Goal: Task Accomplishment & Management: Use online tool/utility

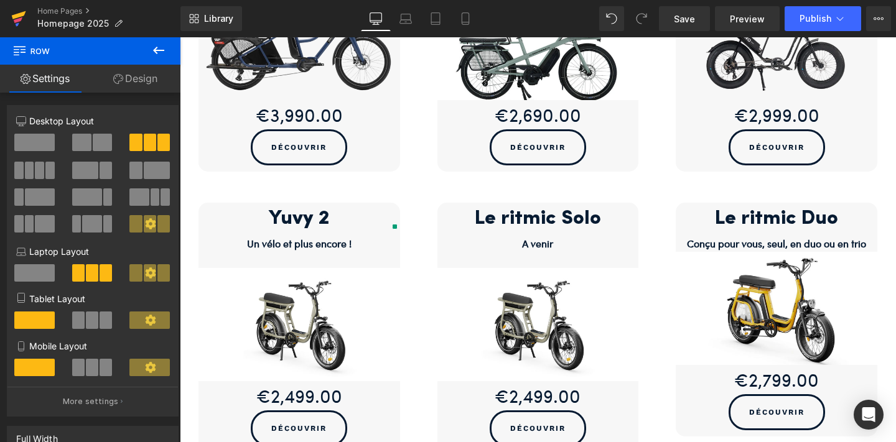
click at [16, 14] on icon at bounding box center [19, 15] width 14 height 8
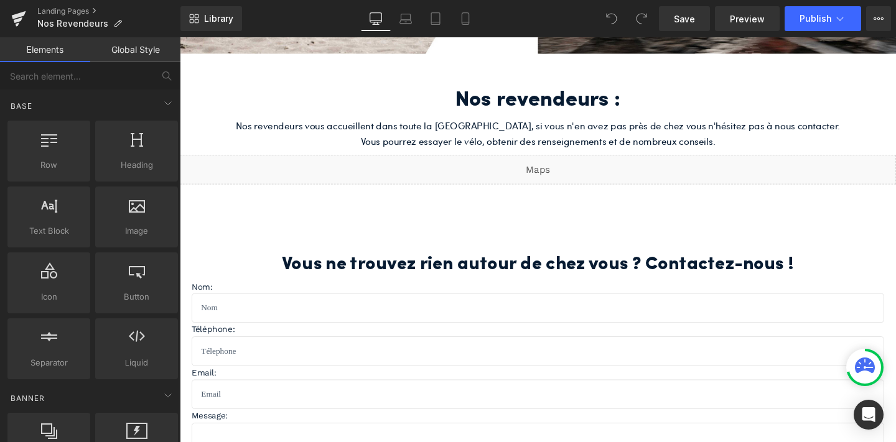
scroll to position [412, 0]
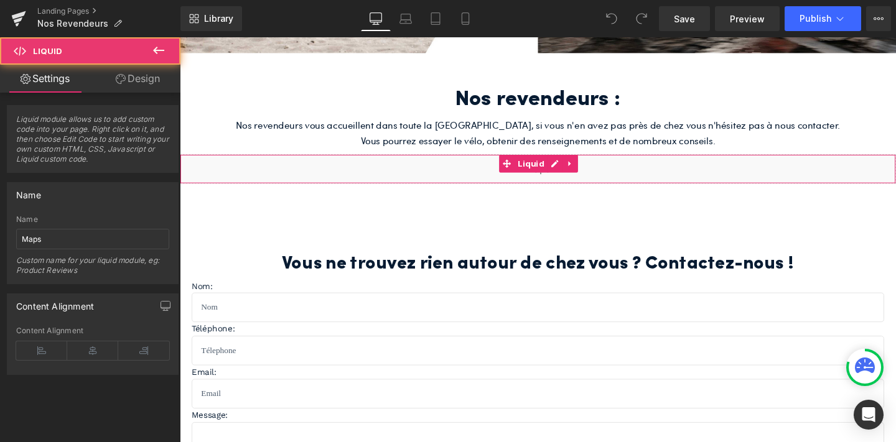
click at [495, 174] on div "Liquid" at bounding box center [556, 175] width 753 height 31
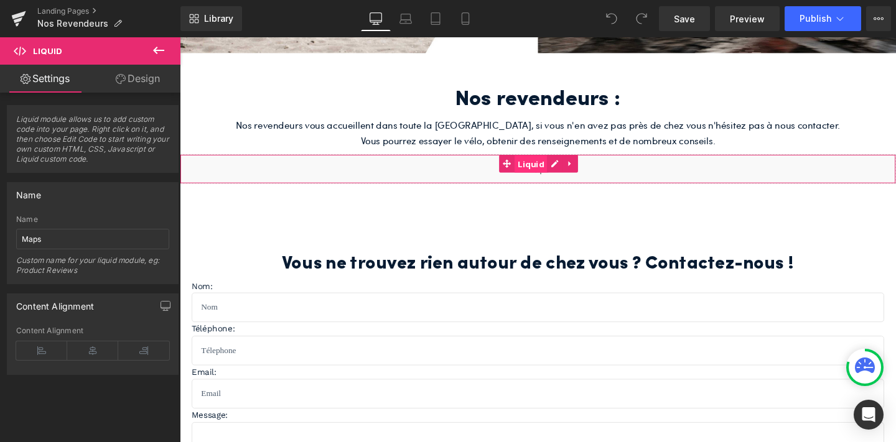
click at [555, 166] on span "Liquid" at bounding box center [549, 171] width 34 height 19
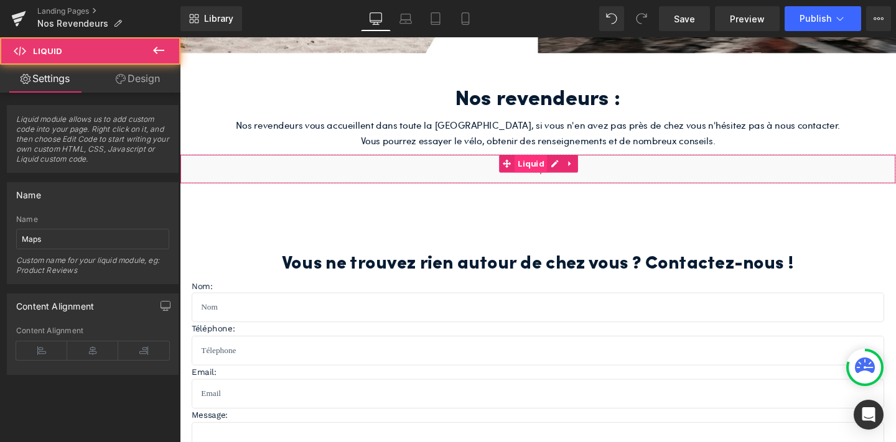
click at [555, 167] on span "Liquid" at bounding box center [549, 170] width 34 height 19
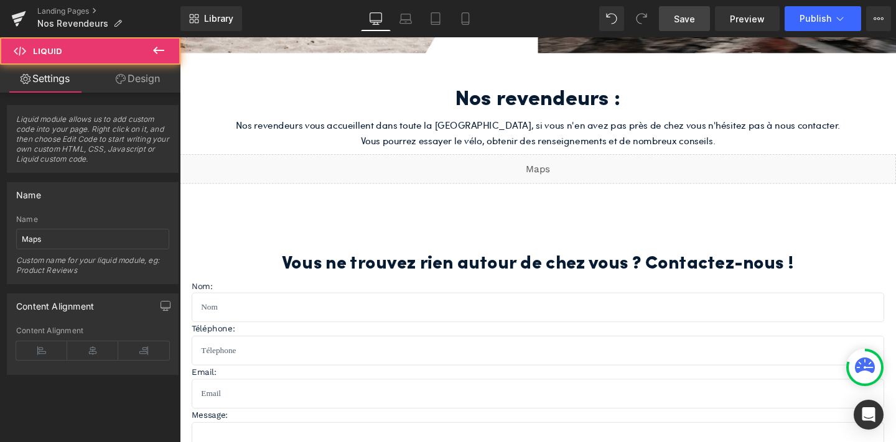
click at [695, 21] on span "Save" at bounding box center [684, 18] width 21 height 13
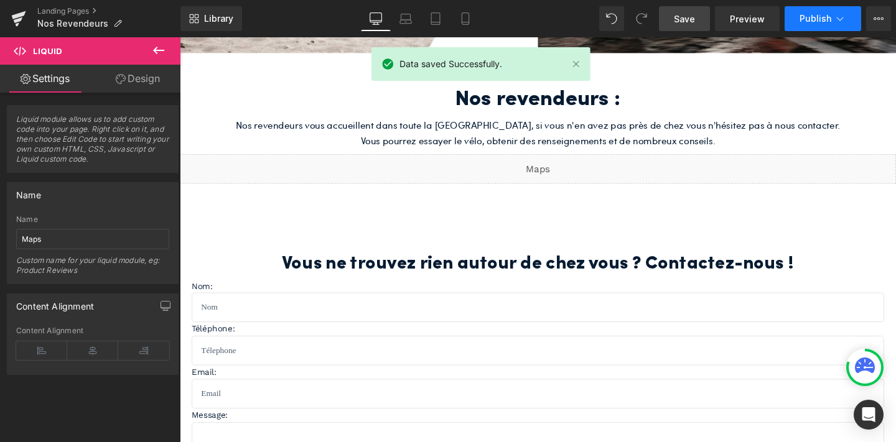
click at [816, 11] on button "Publish" at bounding box center [822, 18] width 77 height 25
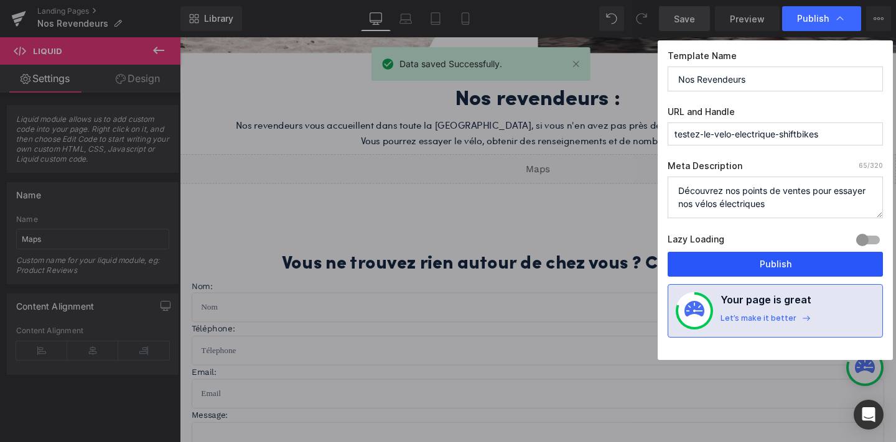
click at [765, 271] on button "Publish" at bounding box center [774, 264] width 215 height 25
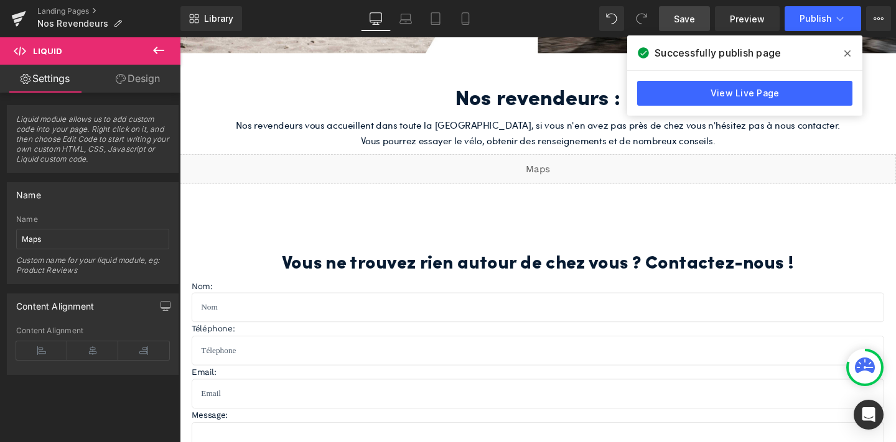
click at [845, 57] on icon at bounding box center [847, 54] width 6 height 10
